Goal: Navigation & Orientation: Understand site structure

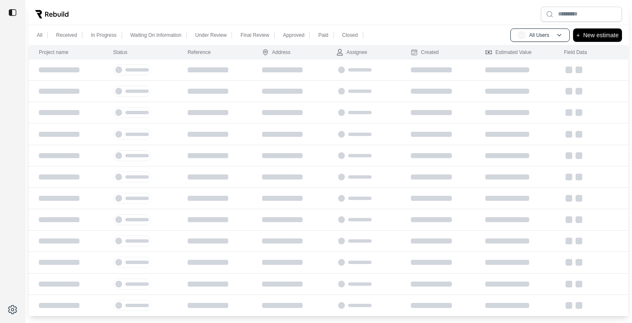
click at [315, 13] on div at bounding box center [328, 14] width 600 height 22
click at [150, 18] on div at bounding box center [328, 14] width 600 height 22
click at [535, 40] on button "AU All Users" at bounding box center [540, 34] width 59 height 13
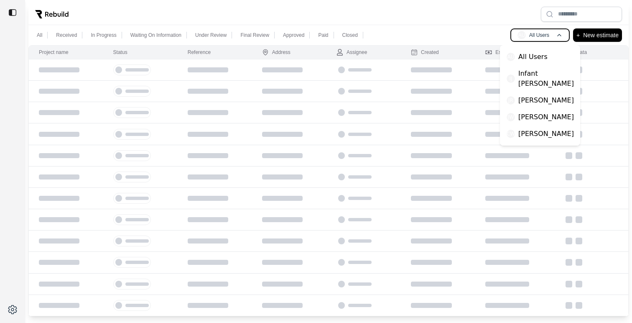
click at [535, 40] on button "AU All Users" at bounding box center [540, 34] width 59 height 13
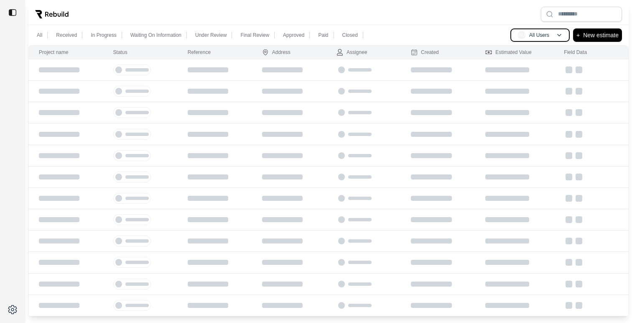
click at [436, 26] on div "All Received In Progress Waiting On Information Under Review Final Review Appro…" at bounding box center [328, 35] width 600 height 20
click at [378, 19] on div at bounding box center [328, 14] width 600 height 22
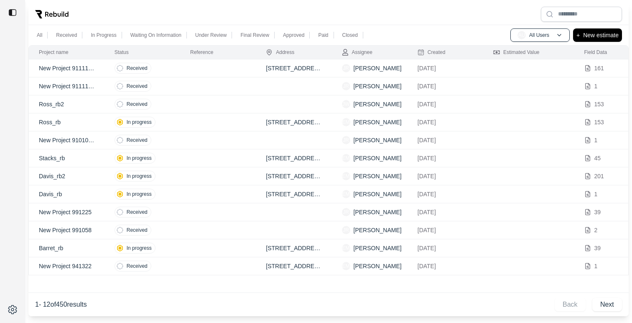
click at [447, 34] on div "All Received In Progress Waiting On Information Under Review Final Review Appro…" at bounding box center [328, 35] width 600 height 20
click at [12, 8] on img at bounding box center [12, 12] width 8 height 8
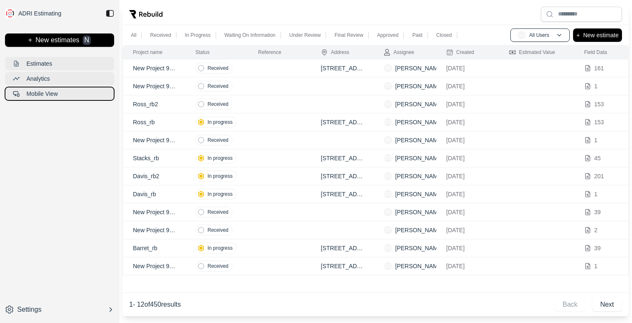
click at [48, 97] on p "Mobile View" at bounding box center [41, 93] width 31 height 8
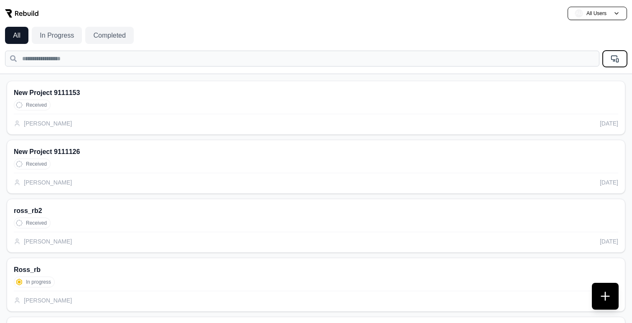
click at [618, 59] on icon at bounding box center [615, 58] width 8 height 8
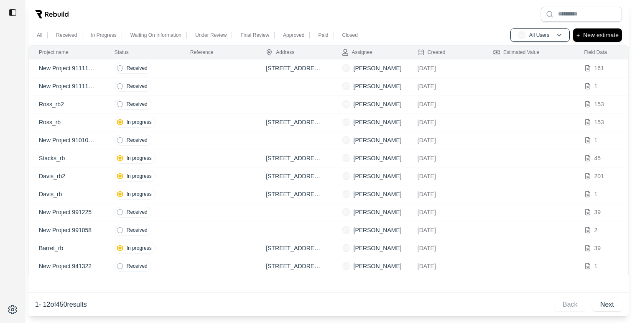
click at [13, 11] on img at bounding box center [12, 12] width 8 height 8
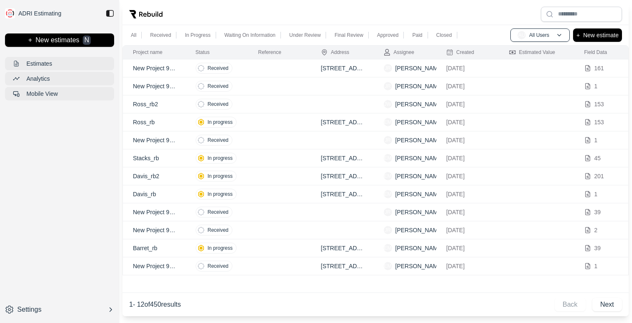
click at [112, 13] on img at bounding box center [110, 13] width 8 height 8
